Goal: Task Accomplishment & Management: Use online tool/utility

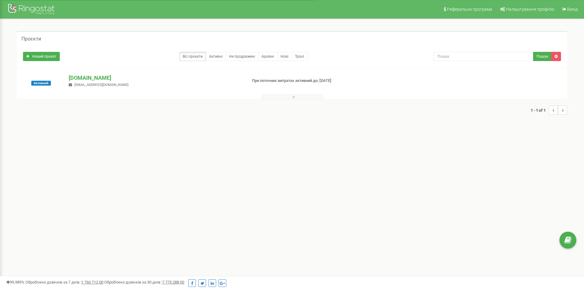
click at [98, 78] on p "[DOMAIN_NAME]" at bounding box center [155, 78] width 173 height 8
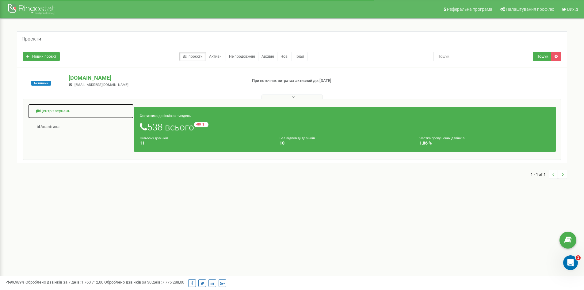
click at [66, 113] on link "Центр звернень" at bounding box center [81, 111] width 106 height 15
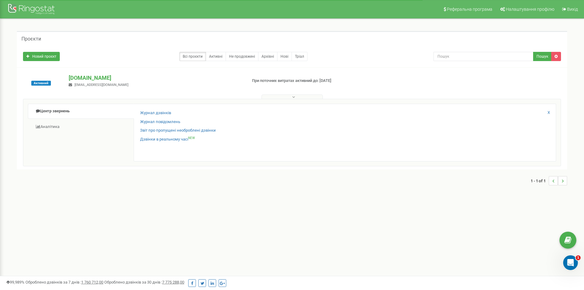
click at [156, 110] on div "Журнал дзвінків Журнал повідомлень Звіт про пропущені необроблені дзвінки Дзвін…" at bounding box center [345, 133] width 423 height 58
click at [156, 110] on link "Журнал дзвінків" at bounding box center [155, 113] width 31 height 6
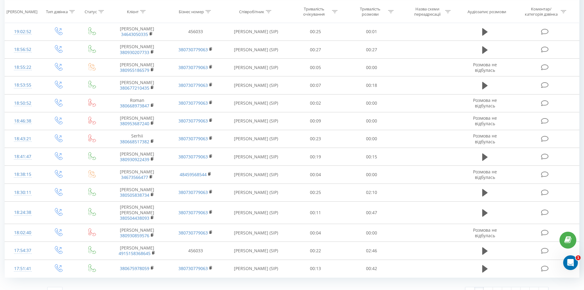
scroll to position [271, 0]
click at [487, 286] on link "2" at bounding box center [488, 290] width 9 height 9
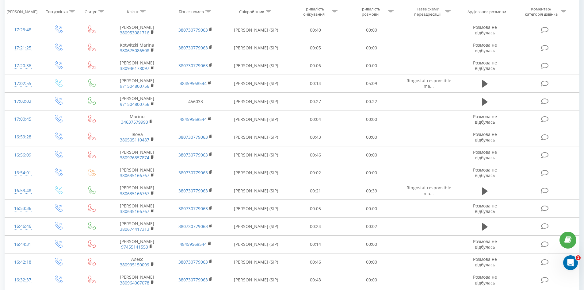
scroll to position [271, 0]
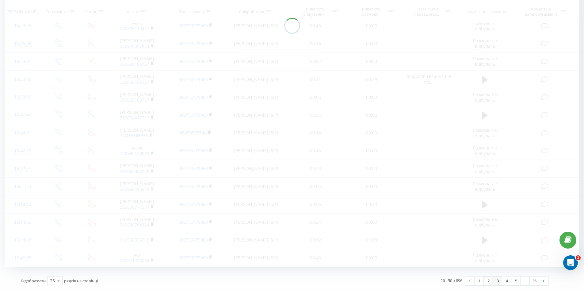
click at [496, 282] on link "3" at bounding box center [497, 280] width 9 height 9
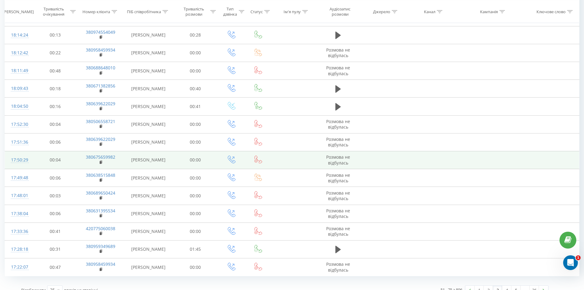
scroll to position [283, 0]
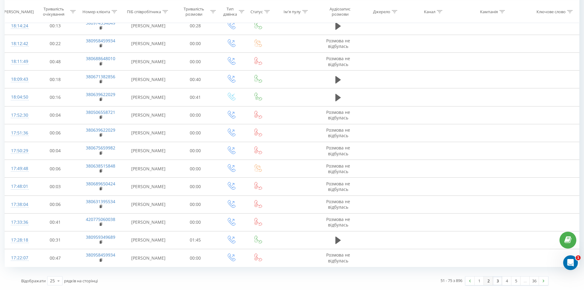
click at [491, 282] on link "2" at bounding box center [488, 280] width 9 height 9
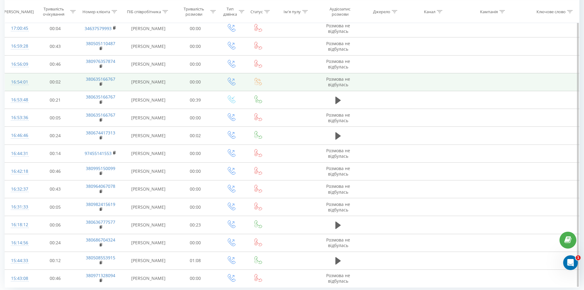
scroll to position [271, 0]
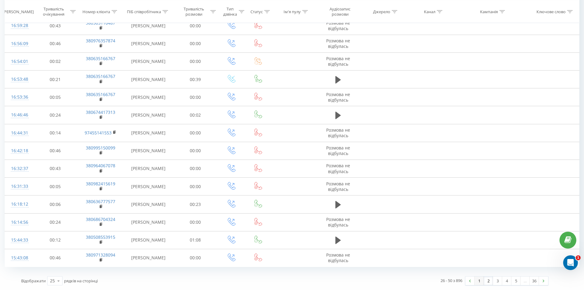
click at [482, 282] on link "1" at bounding box center [479, 280] width 9 height 9
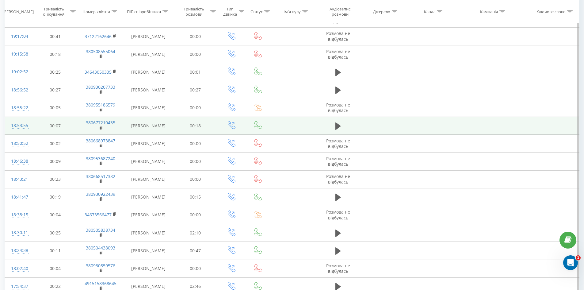
scroll to position [271, 0]
